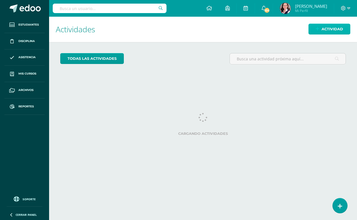
click at [335, 30] on span "Actividad" at bounding box center [331, 29] width 21 height 10
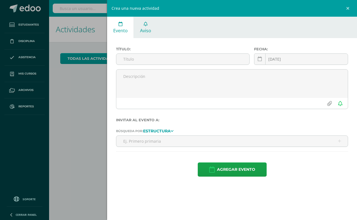
click at [146, 24] on icon at bounding box center [145, 24] width 4 height 4
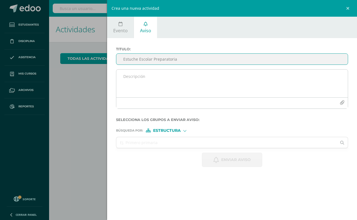
type input "Estuche Escolar Preparatoria"
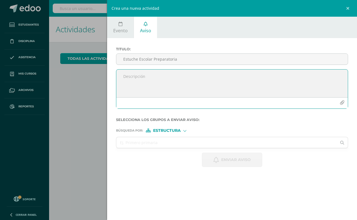
click at [124, 77] on textarea at bounding box center [231, 84] width 231 height 28
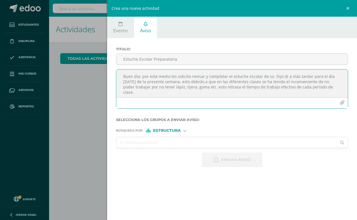
drag, startPoint x: 185, startPoint y: 82, endPoint x: 201, endPoint y: 91, distance: 18.5
click at [201, 91] on textarea "Buen día: por este medio les solicito revisar y completar el estuche escolar de…" at bounding box center [231, 84] width 231 height 28
click at [158, 88] on textarea "Buen día: por este medio les solicito revisar y completar el estuche escolar de…" at bounding box center [231, 84] width 231 height 28
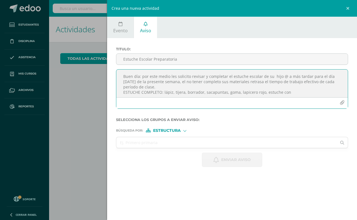
type textarea "Buen día: por este medio les solicito revisar y completar el estuche escolar de…"
click at [288, 92] on textarea "Buen día: por este medio les solicito revisar y completar el estuche escolar de…" at bounding box center [231, 84] width 231 height 28
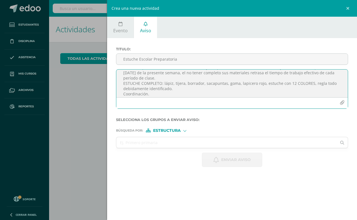
scroll to position [12, 0]
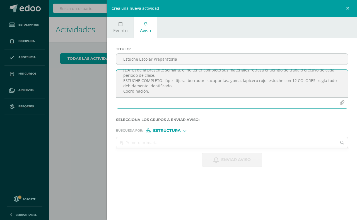
drag, startPoint x: 162, startPoint y: 88, endPoint x: 141, endPoint y: 80, distance: 21.9
click at [141, 80] on textarea "Buen día: por este medio les solicito revisar y completar el estuche escolar de…" at bounding box center [231, 84] width 231 height 28
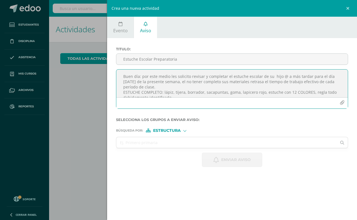
drag, startPoint x: 155, startPoint y: 91, endPoint x: 122, endPoint y: 79, distance: 35.8
click at [122, 79] on textarea "Buen día: por este medio les solicito revisar y completar el estuche escolar de…" at bounding box center [231, 84] width 231 height 28
click at [185, 97] on textarea "Buen día: por este medio les solicito revisar y completar el estuche escolar de…" at bounding box center [231, 84] width 231 height 28
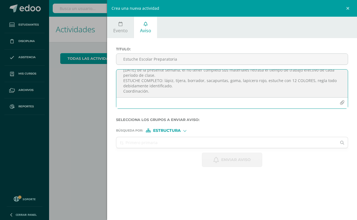
drag, startPoint x: 123, startPoint y: 77, endPoint x: 162, endPoint y: 91, distance: 41.7
click at [162, 91] on textarea "Buen día: por este medio les solicito revisar y completar el estuche escolar de…" at bounding box center [231, 84] width 231 height 28
type textarea "Buen día: por este medio les solicito revisar y completar el estuche escolar de…"
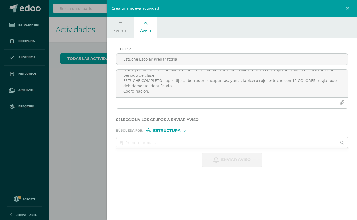
click at [184, 131] on div at bounding box center [184, 130] width 3 height 3
click at [176, 139] on span "Estructura" at bounding box center [174, 139] width 28 height 3
click at [121, 146] on input "text" at bounding box center [226, 142] width 220 height 11
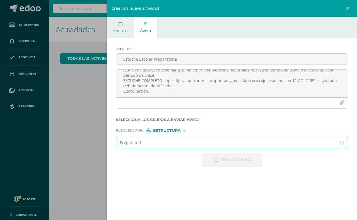
type input "Preparatoria"
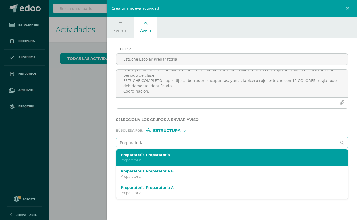
click at [137, 162] on p "Preparatoria" at bounding box center [227, 160] width 212 height 5
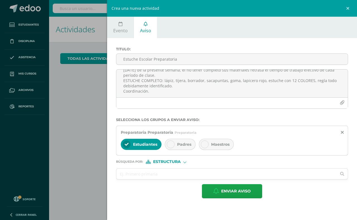
click at [126, 146] on icon at bounding box center [127, 145] width 4 height 4
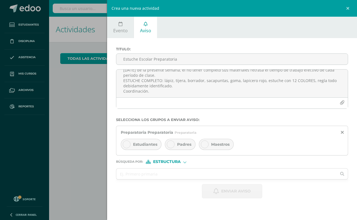
click at [173, 147] on div at bounding box center [171, 145] width 8 height 8
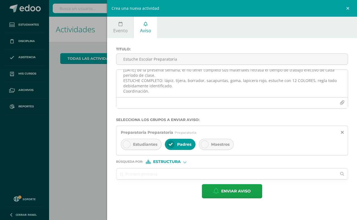
click at [170, 86] on textarea "Buen día: por este medio les solicito revisar y completar el estuche escolar de…" at bounding box center [231, 84] width 231 height 28
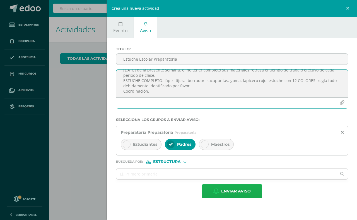
type textarea "Buen día: por este medio les solicito revisar y completar el estuche escolar de…"
click at [239, 192] on span "Enviar aviso" at bounding box center [236, 192] width 30 height 14
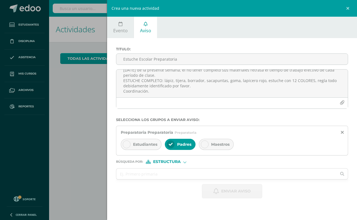
scroll to position [0, 0]
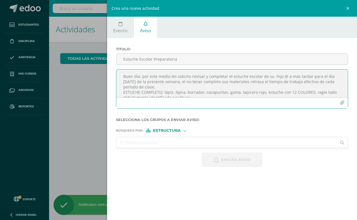
click at [125, 77] on textarea "Buen día: por este medio les solicito revisar y completar el estuche escolar de…" at bounding box center [231, 84] width 231 height 28
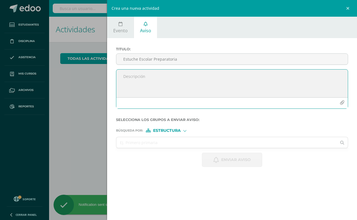
paste textarea "Buen día: por este medio les solicito revisar y completar el estuche escolar de…"
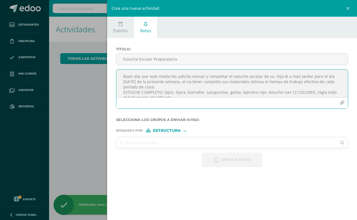
scroll to position [8, 0]
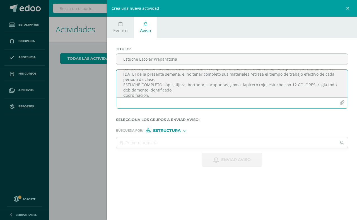
click at [170, 91] on textarea "Buen día: por este medio les solicito revisar y completar el estuche escolar de…" at bounding box center [231, 84] width 231 height 28
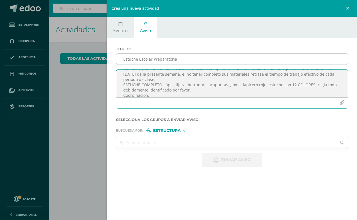
type textarea "Buen día: por este medio les solicito revisar y completar el estuche escolar de…"
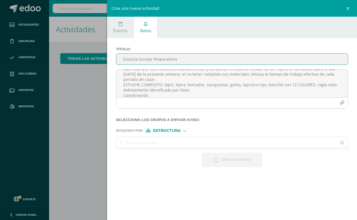
click at [127, 60] on input "Estuche Escolar Preparatoria" at bounding box center [231, 59] width 231 height 11
type input "Estuche escolar Primero Primaria"
click at [185, 131] on div at bounding box center [184, 130] width 3 height 3
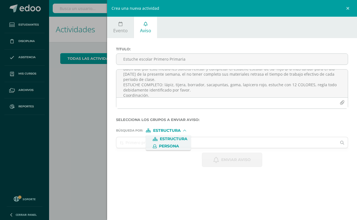
click at [172, 145] on span "Persona" at bounding box center [169, 146] width 20 height 3
click at [177, 131] on div at bounding box center [175, 130] width 3 height 3
click at [176, 138] on span "Estructura" at bounding box center [174, 139] width 28 height 3
click at [124, 145] on input "text" at bounding box center [226, 142] width 220 height 11
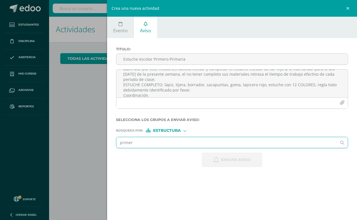
type input "primero"
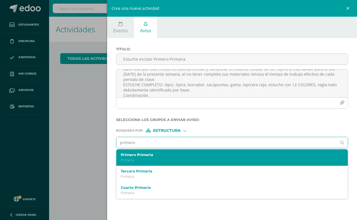
click at [129, 157] on label "Primero Primaria" at bounding box center [227, 155] width 212 height 4
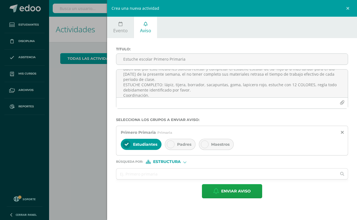
click at [204, 145] on icon at bounding box center [204, 145] width 4 height 4
click at [203, 145] on icon at bounding box center [204, 145] width 4 height 4
click at [172, 147] on icon at bounding box center [171, 145] width 4 height 4
click at [127, 147] on icon at bounding box center [127, 145] width 4 height 4
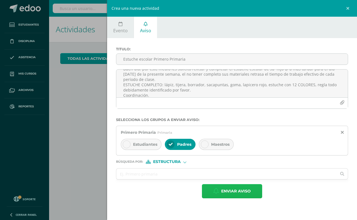
click at [232, 194] on span "Enviar aviso" at bounding box center [236, 192] width 30 height 14
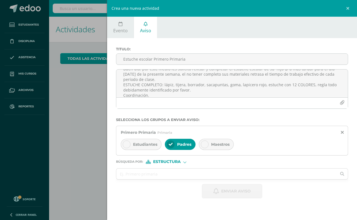
scroll to position [0, 0]
